Goal: Task Accomplishment & Management: Manage account settings

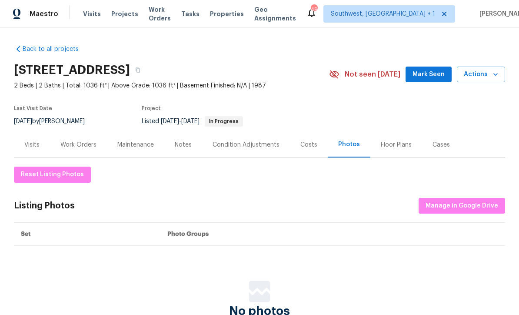
click at [85, 17] on span "Visits" at bounding box center [92, 14] width 18 height 9
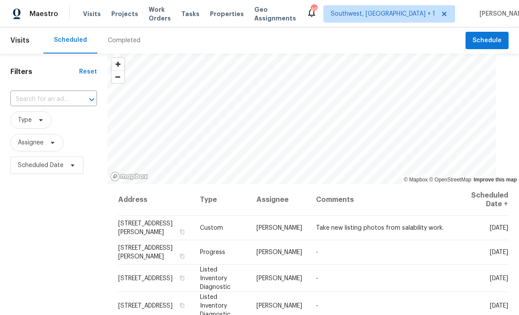
click at [67, 100] on input "text" at bounding box center [41, 99] width 62 height 13
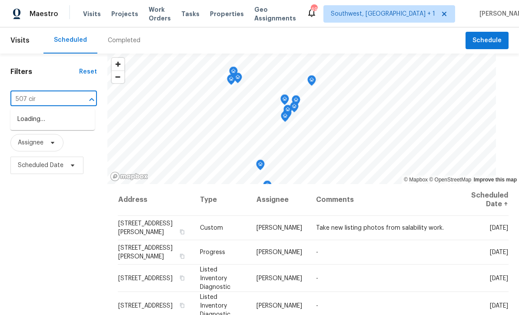
type input "507 circ"
click at [40, 120] on li "[STREET_ADDRESS]" at bounding box center [52, 119] width 84 height 14
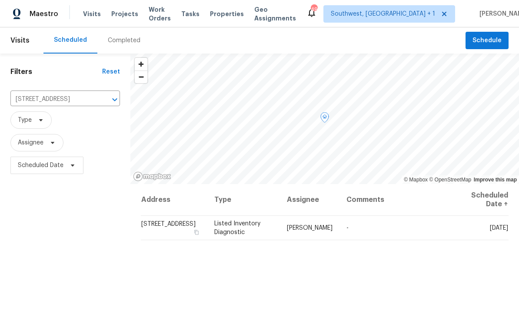
click at [0, 0] on icon at bounding box center [0, 0] width 0 height 0
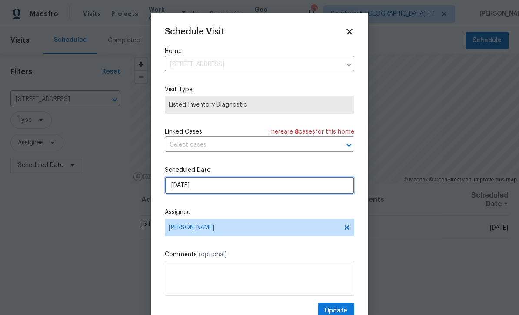
click at [227, 191] on input "[DATE]" at bounding box center [260, 185] width 190 height 17
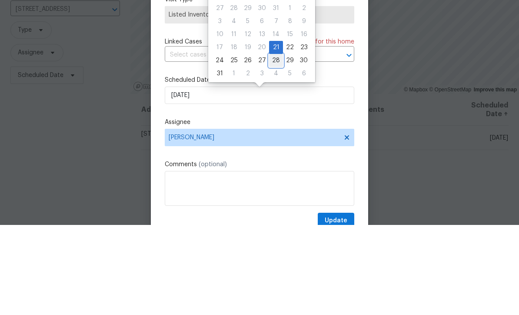
click at [272, 144] on div "28" at bounding box center [276, 150] width 14 height 12
type input "[DATE]"
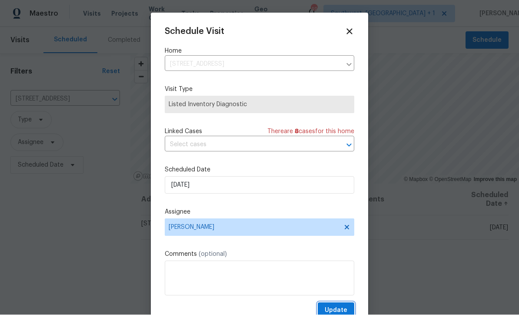
click at [340, 309] on span "Update" at bounding box center [336, 310] width 23 height 11
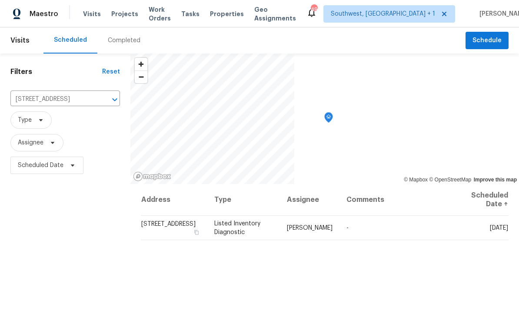
scroll to position [0, 0]
click at [47, 107] on div "[STREET_ADDRESS] ​" at bounding box center [65, 99] width 110 height 19
type input "5198 [PERSON_NAME]"
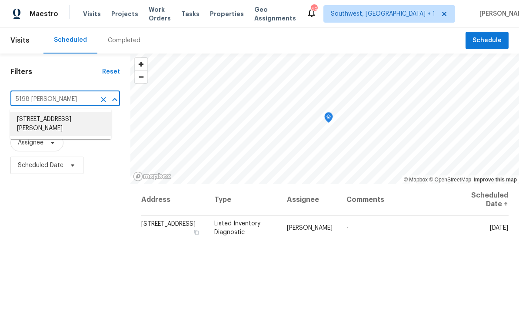
click at [61, 119] on li "[STREET_ADDRESS][PERSON_NAME]" at bounding box center [60, 123] width 101 height 23
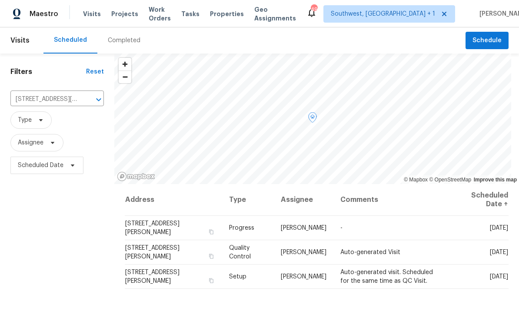
click at [0, 0] on icon at bounding box center [0, 0] width 0 height 0
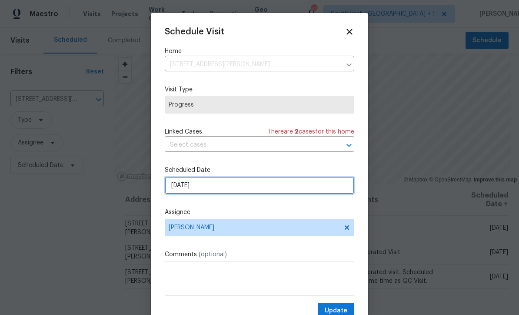
click at [252, 185] on input "[DATE]" at bounding box center [260, 185] width 190 height 17
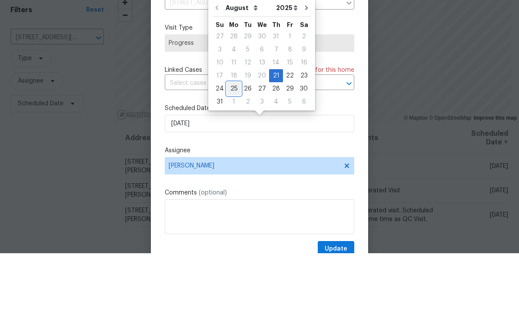
click at [234, 144] on div "25" at bounding box center [234, 150] width 14 height 12
type input "[DATE]"
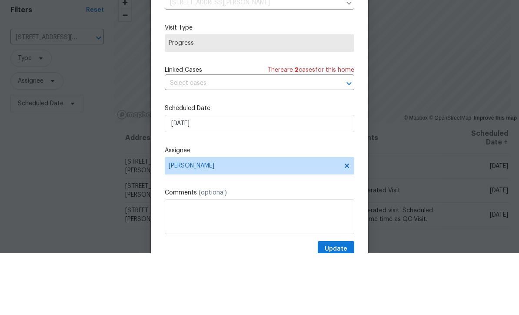
scroll to position [29, 0]
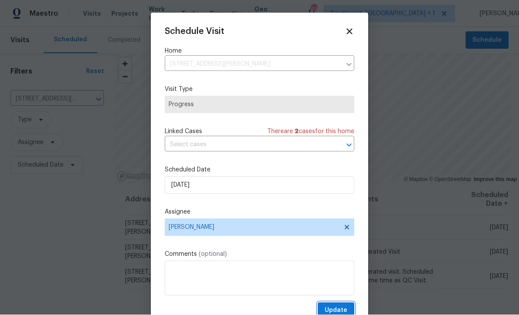
click at [345, 308] on span "Update" at bounding box center [336, 310] width 23 height 11
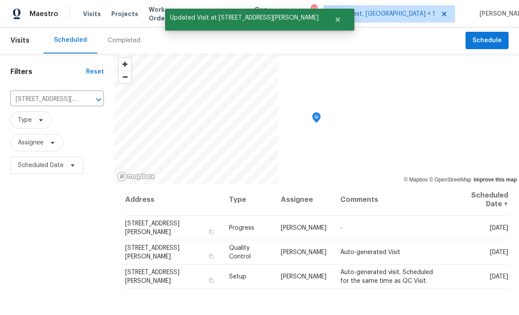
scroll to position [0, 0]
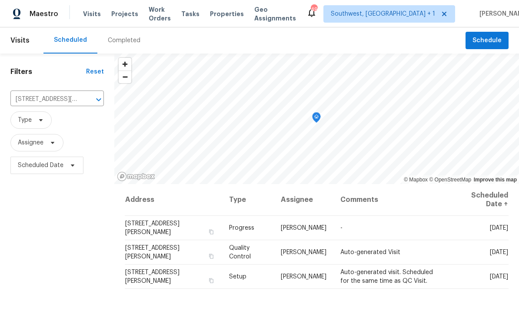
click at [61, 99] on input "[STREET_ADDRESS][PERSON_NAME]" at bounding box center [44, 99] width 69 height 13
type input "1427 e"
click at [46, 119] on li "[STREET_ADDRESS]" at bounding box center [57, 119] width 94 height 14
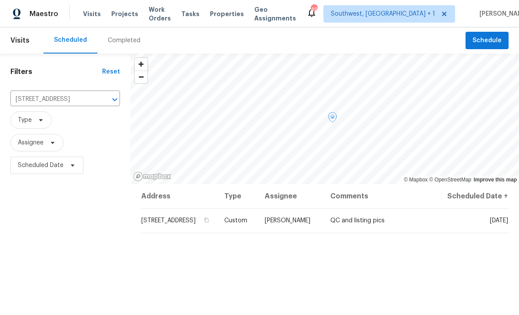
click at [0, 0] on icon at bounding box center [0, 0] width 0 height 0
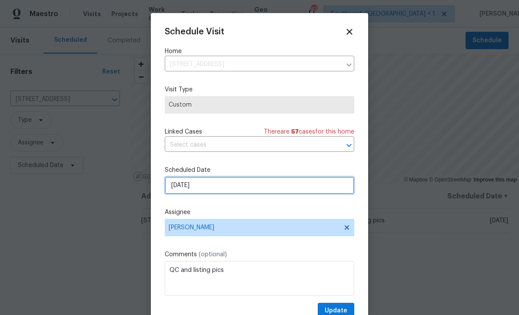
click at [238, 192] on input "[DATE]" at bounding box center [260, 185] width 190 height 17
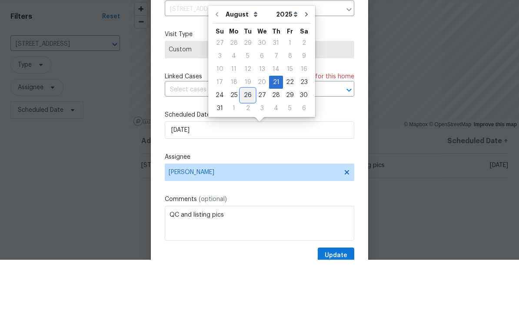
click at [243, 144] on div "26" at bounding box center [248, 150] width 14 height 12
type input "[DATE]"
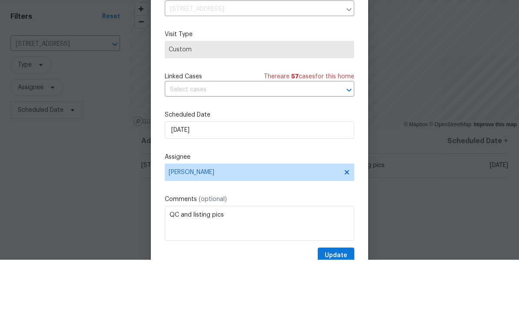
scroll to position [29, 0]
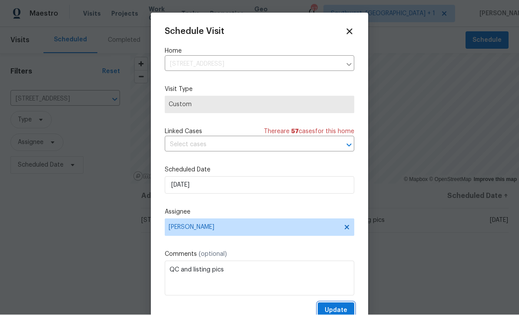
click at [343, 309] on span "Update" at bounding box center [336, 310] width 23 height 11
